Goal: Check status

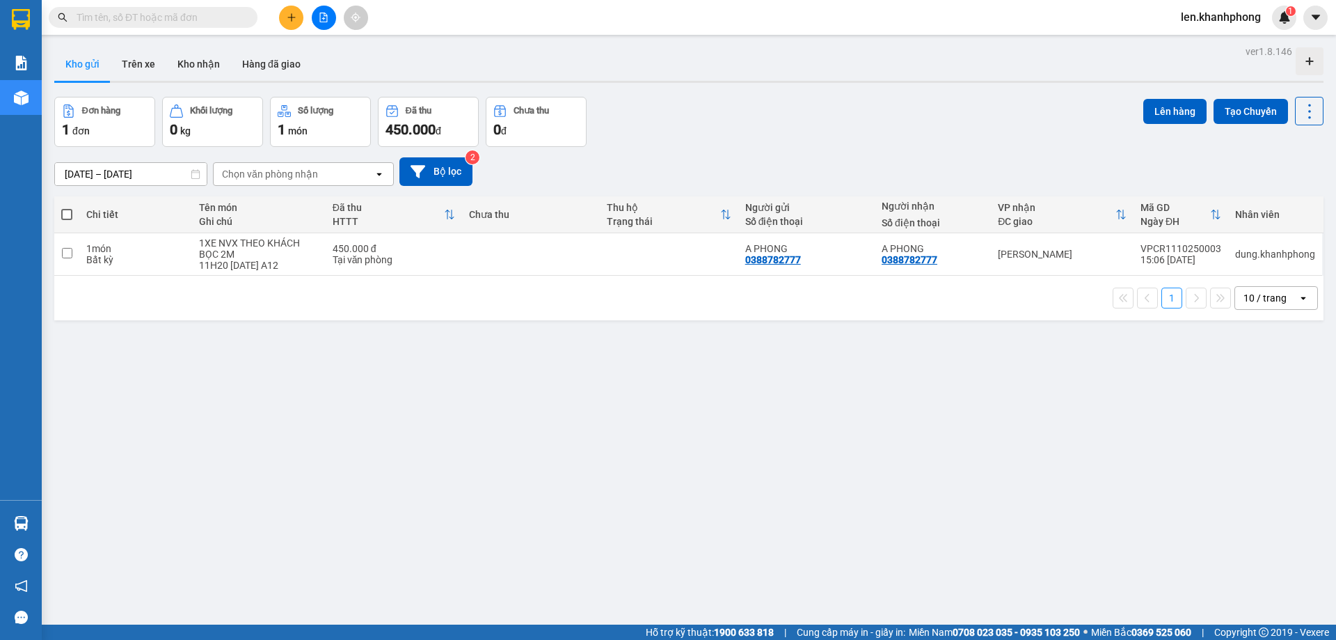
click at [179, 21] on input "text" at bounding box center [159, 17] width 164 height 15
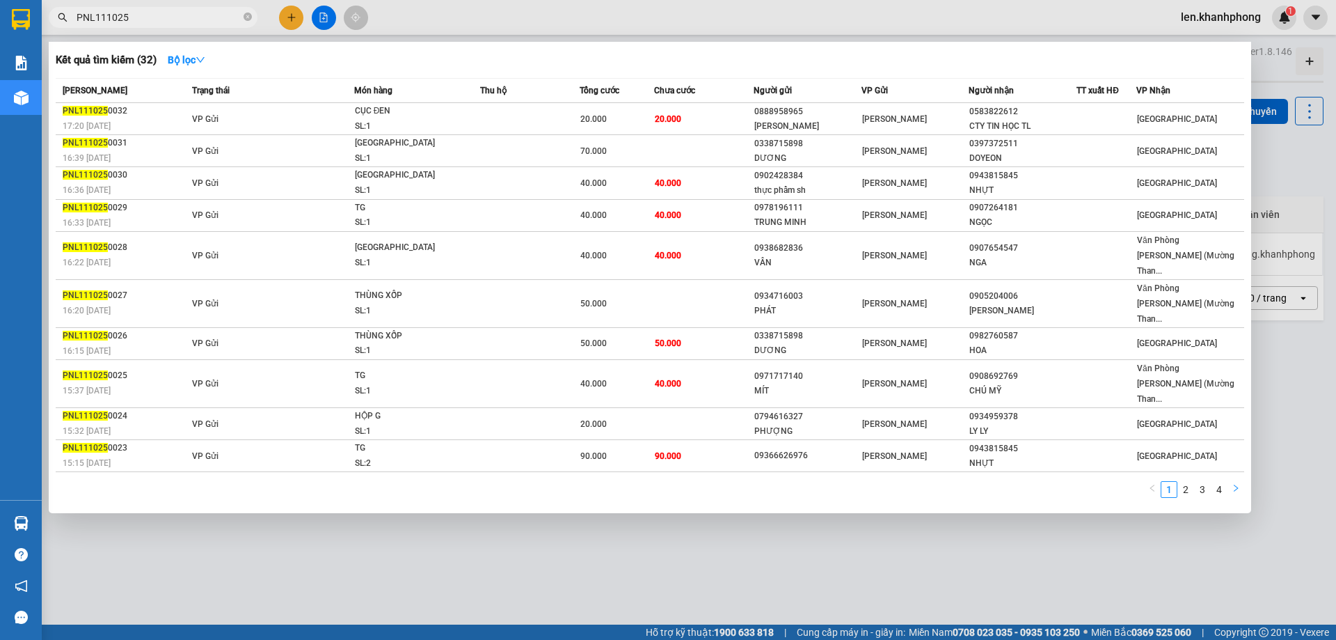
type input "PNL111025"
click at [1236, 484] on icon "right" at bounding box center [1236, 488] width 8 height 8
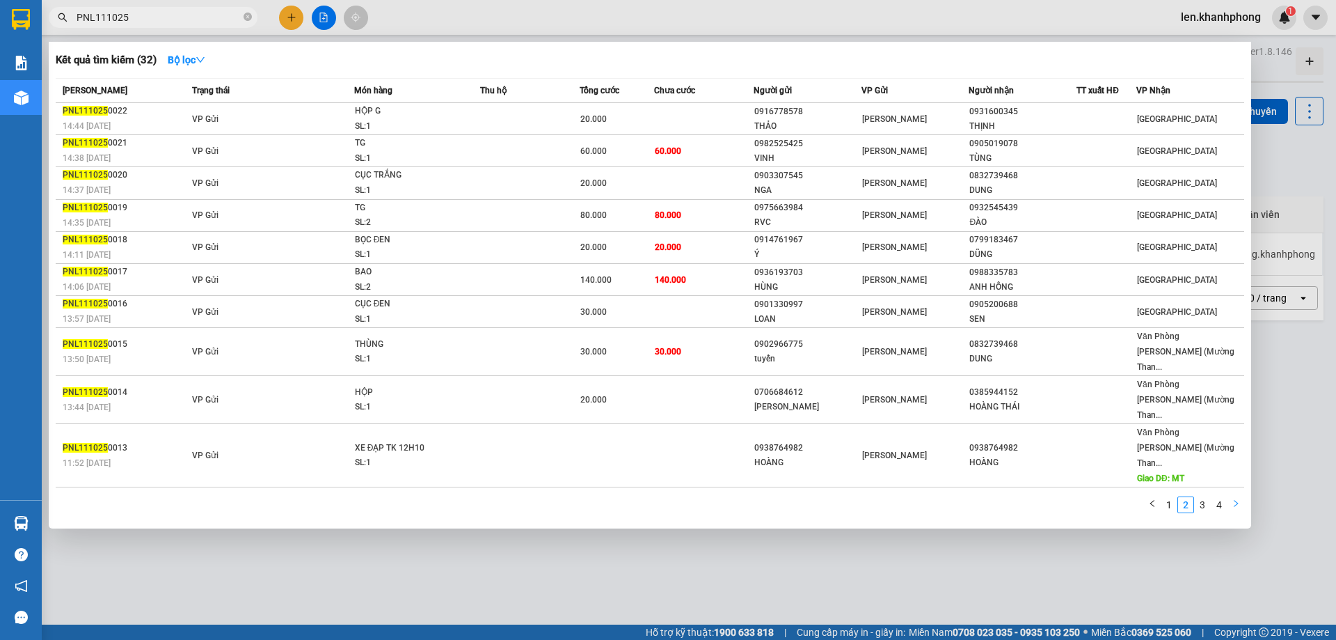
click at [1234, 499] on icon "right" at bounding box center [1236, 503] width 8 height 8
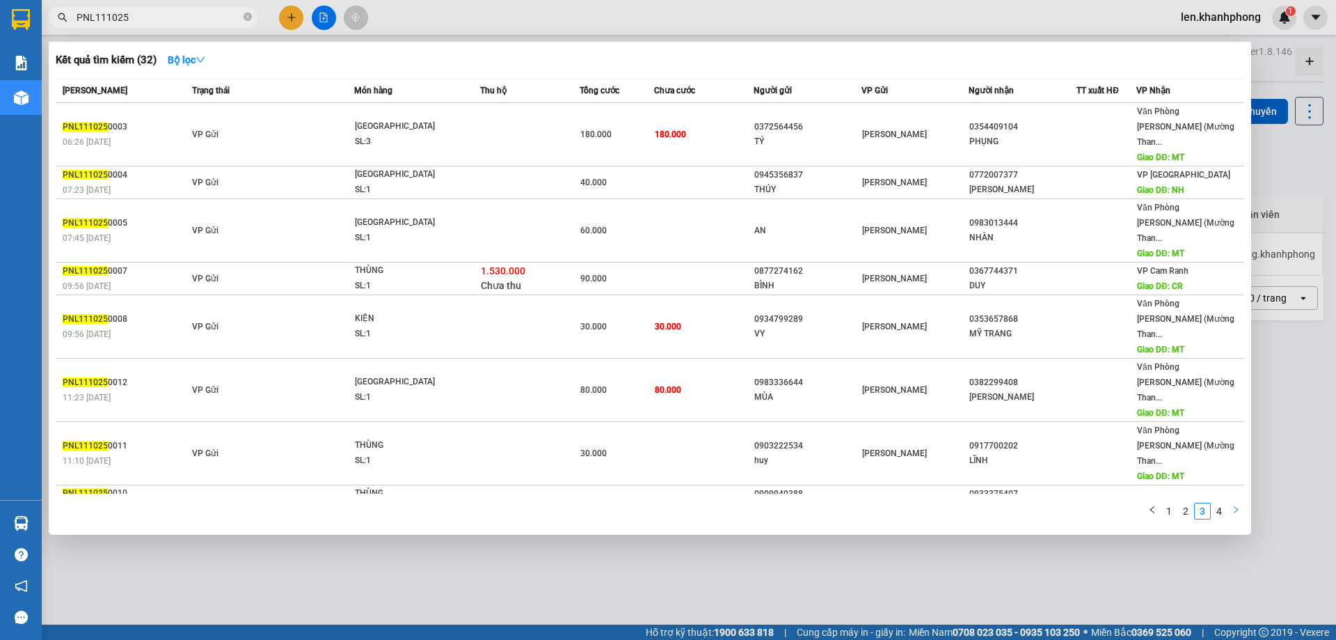
click at [1234, 511] on icon "right" at bounding box center [1236, 509] width 8 height 8
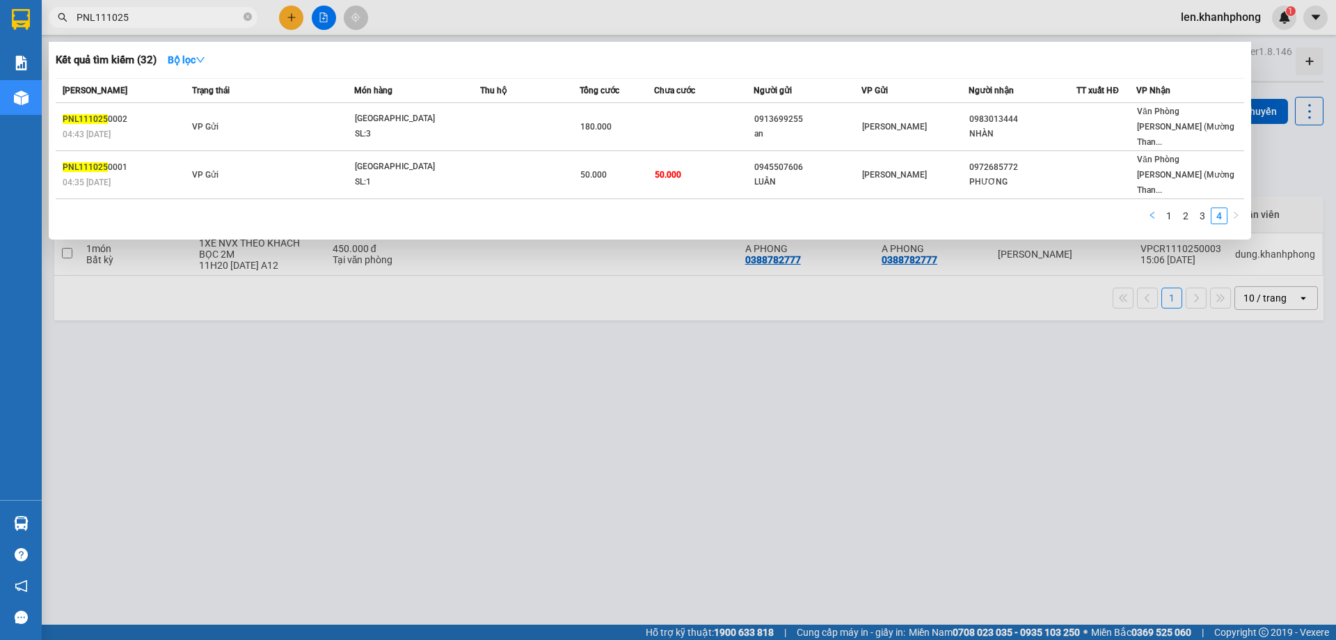
click at [1155, 211] on icon "left" at bounding box center [1152, 215] width 8 height 8
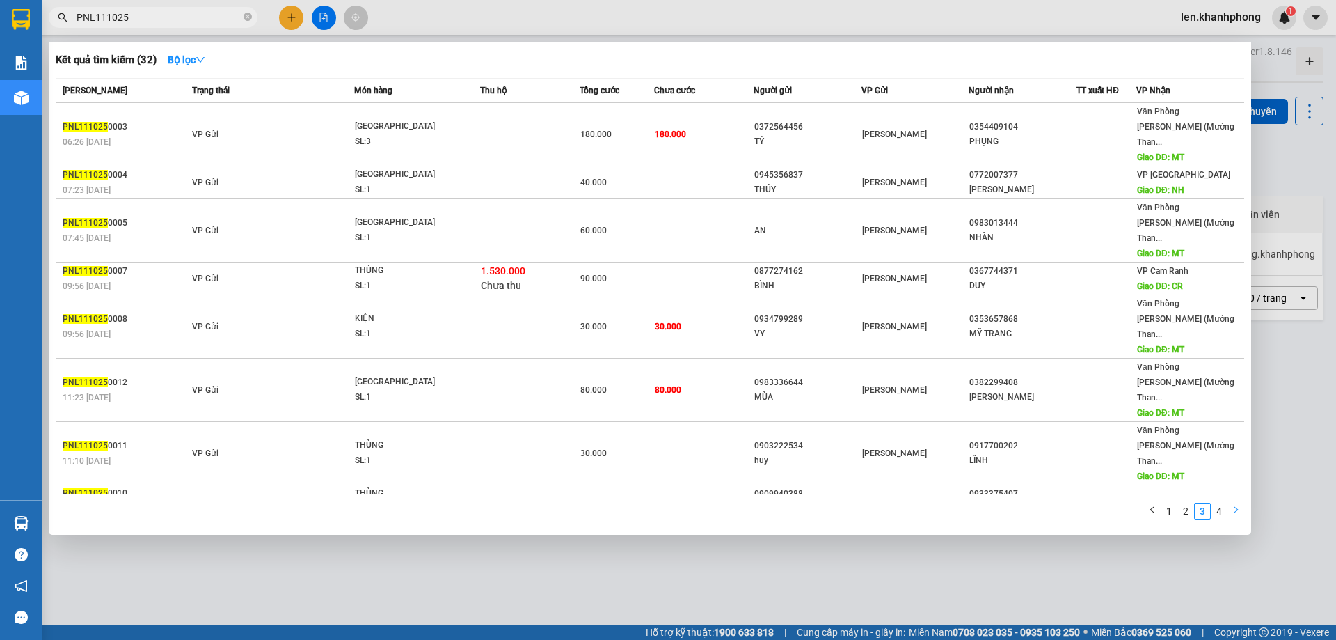
click at [1241, 514] on button "button" at bounding box center [1236, 511] width 17 height 17
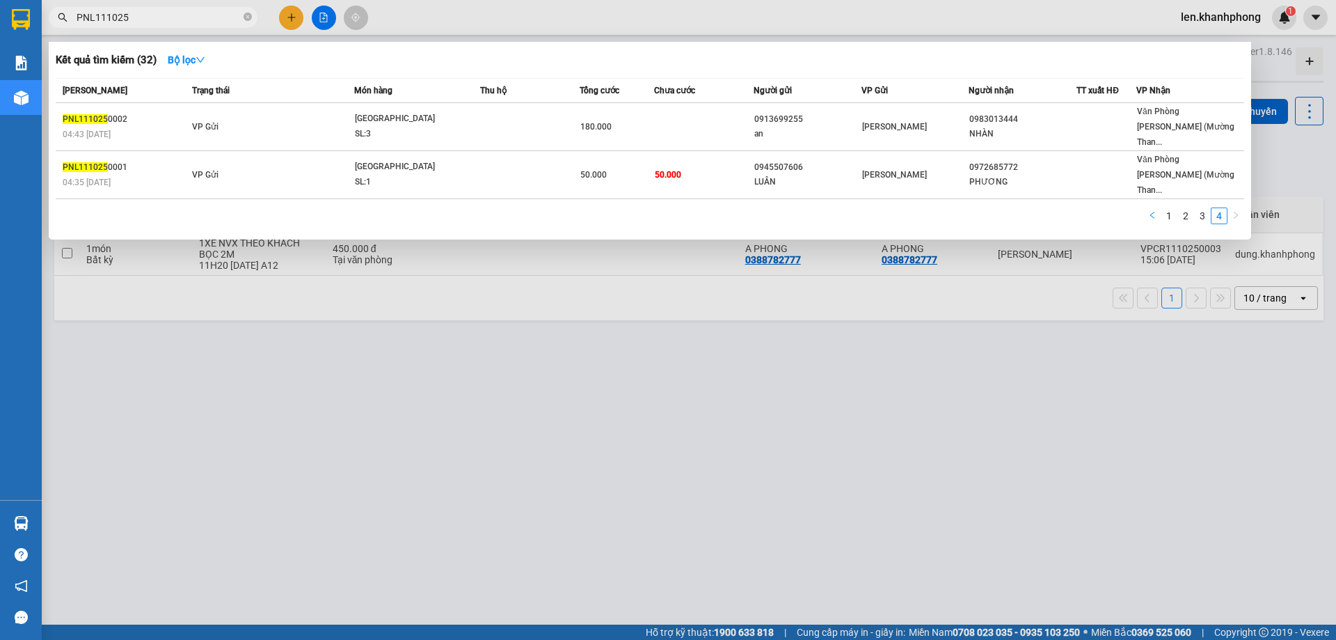
click at [1155, 211] on icon "left" at bounding box center [1152, 215] width 8 height 8
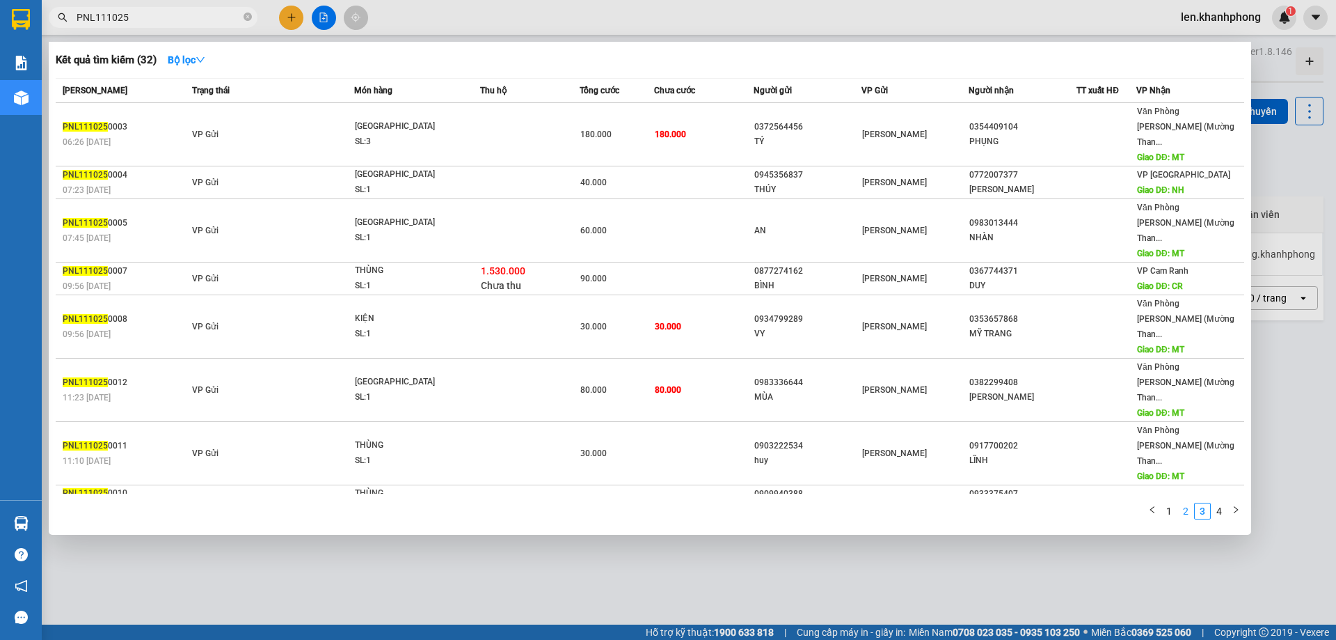
click at [1183, 509] on link "2" at bounding box center [1185, 510] width 15 height 15
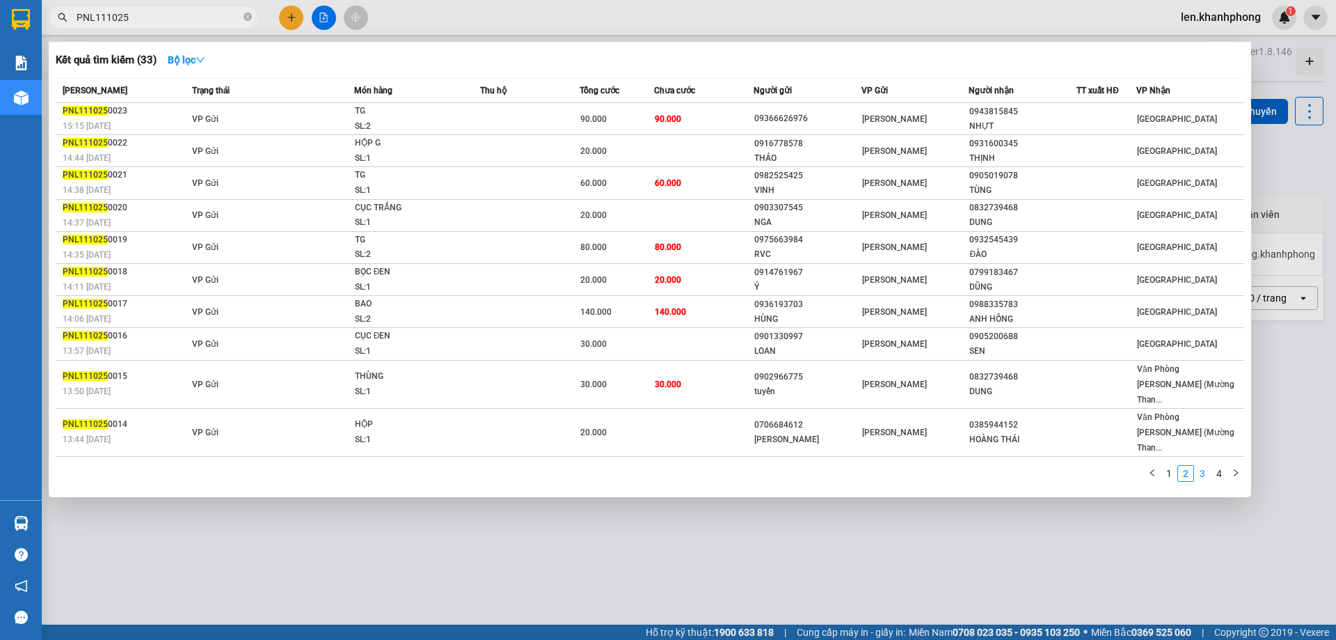
click at [1201, 466] on link "3" at bounding box center [1202, 473] width 15 height 15
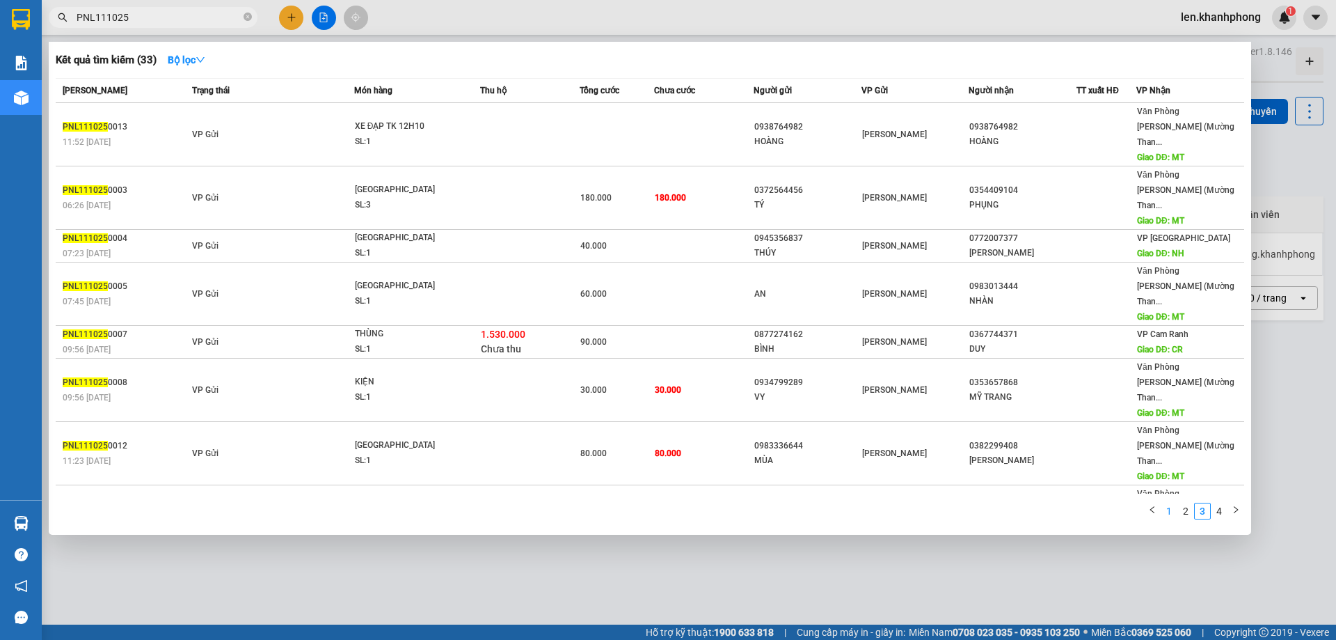
click at [1165, 516] on link "1" at bounding box center [1169, 510] width 15 height 15
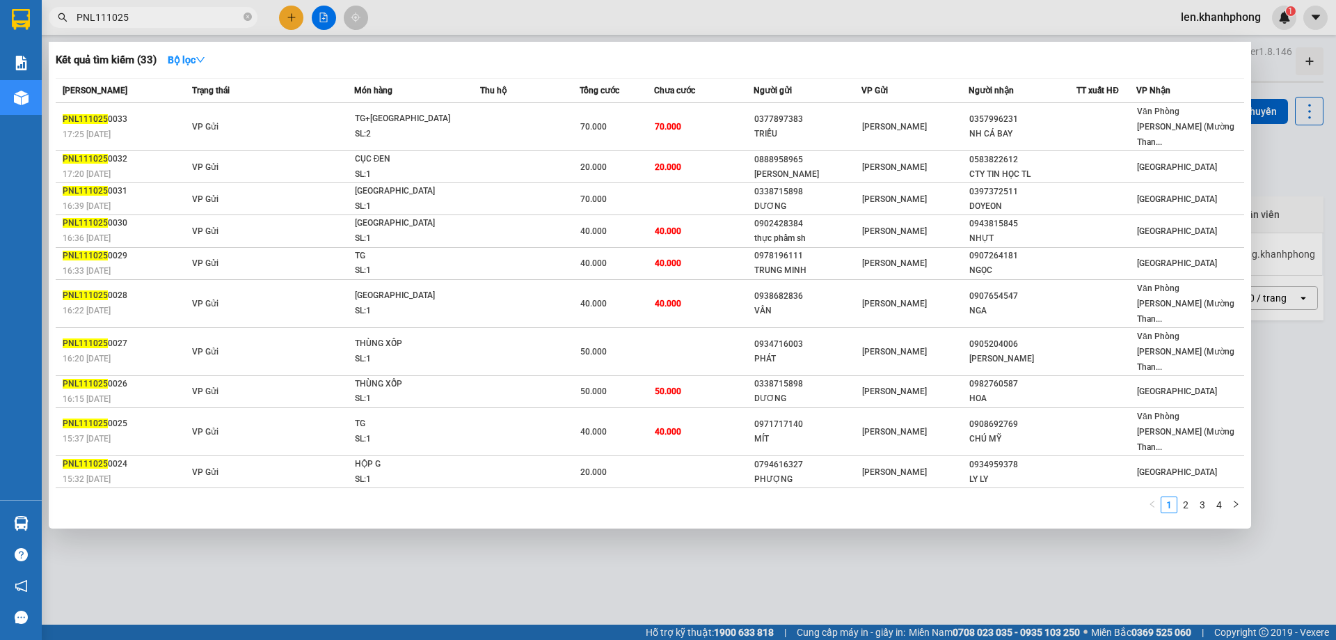
click at [914, 552] on div at bounding box center [668, 320] width 1336 height 640
